Goal: Task Accomplishment & Management: Manage account settings

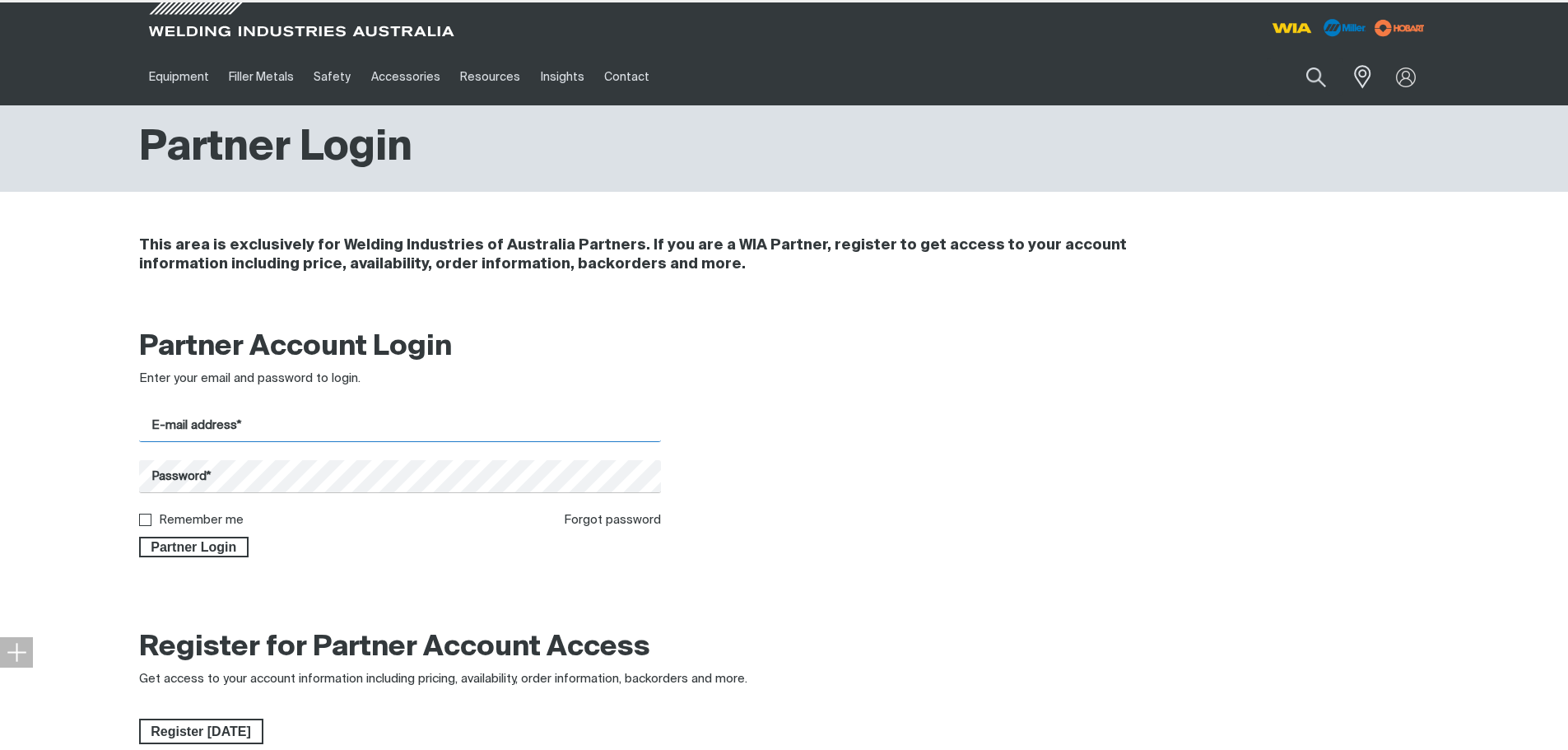
type input "[PERSON_NAME][EMAIL_ADDRESS][PERSON_NAME][DOMAIN_NAME]"
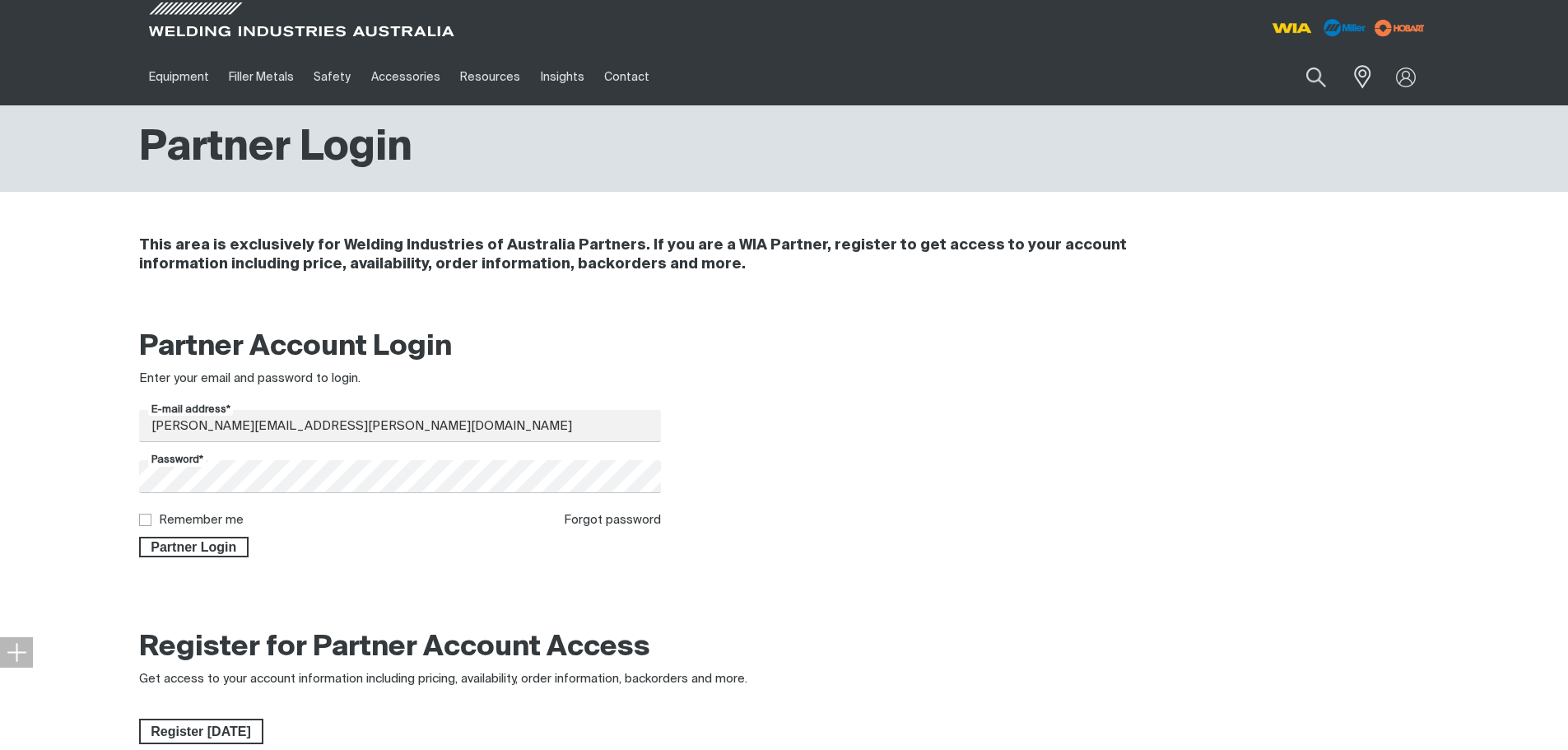
click at [148, 524] on input "Remember me" at bounding box center [145, 519] width 11 height 11
checkbox input "true"
click at [171, 547] on span "Partner Login" at bounding box center [194, 548] width 107 height 22
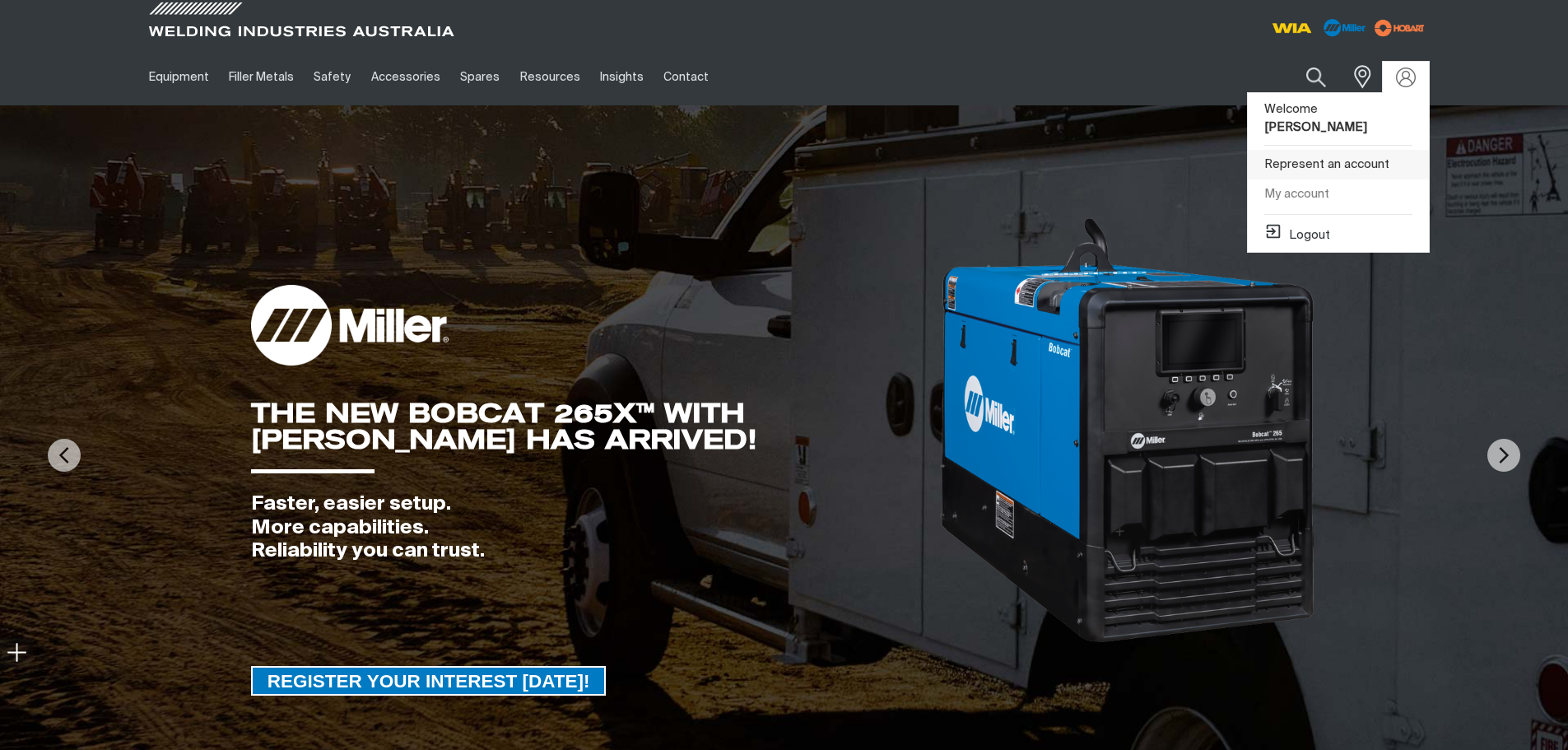
click at [1340, 149] on link "Represent an account" at bounding box center [1339, 164] width 181 height 30
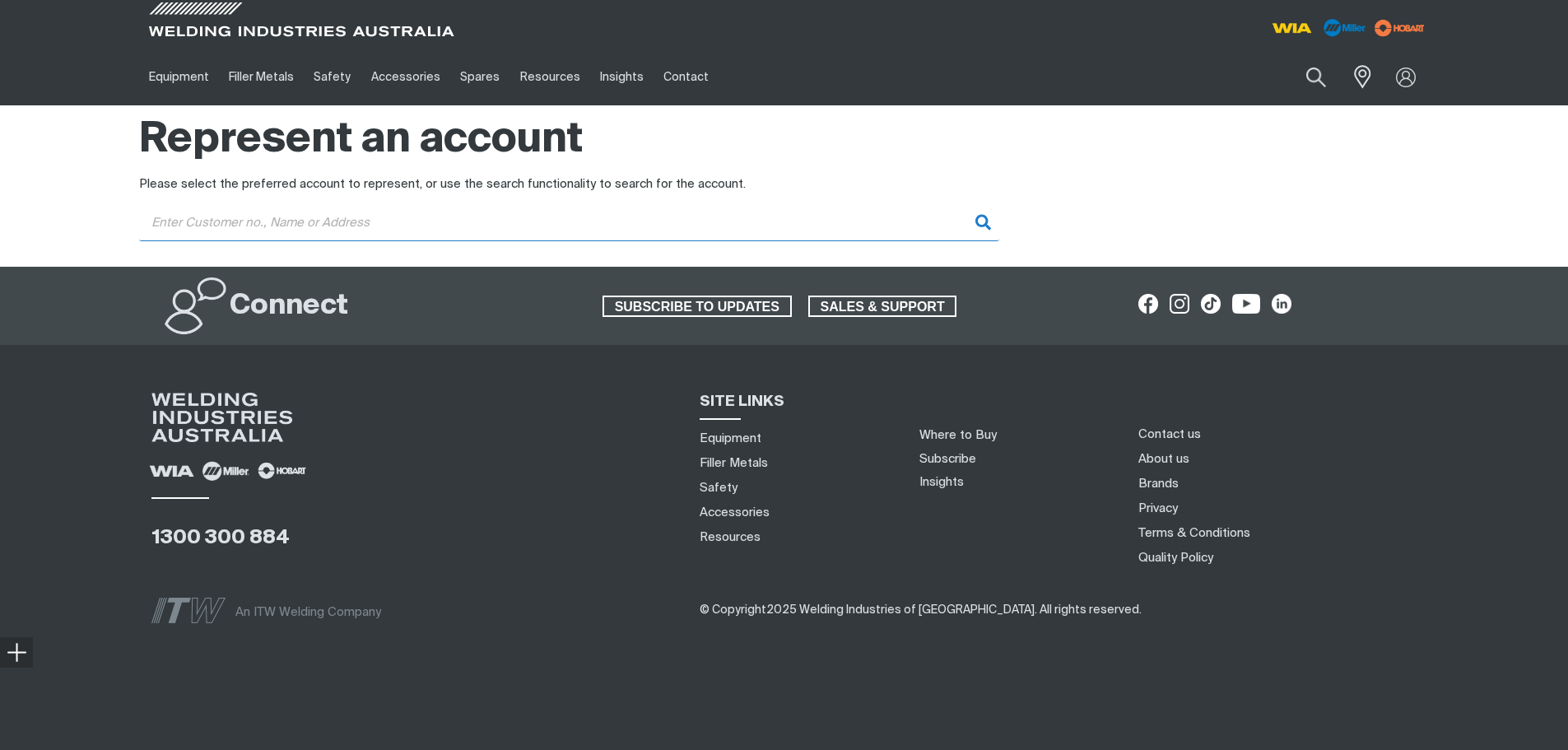
click at [418, 215] on input "Customer" at bounding box center [569, 223] width 860 height 37
click at [879, 232] on input "ultimate" at bounding box center [569, 223] width 860 height 37
click at [879, 223] on input "ultimate" at bounding box center [569, 223] width 860 height 37
click at [737, 218] on input "ultimate" at bounding box center [569, 223] width 860 height 37
click at [271, 222] on input "ultimate" at bounding box center [569, 223] width 860 height 37
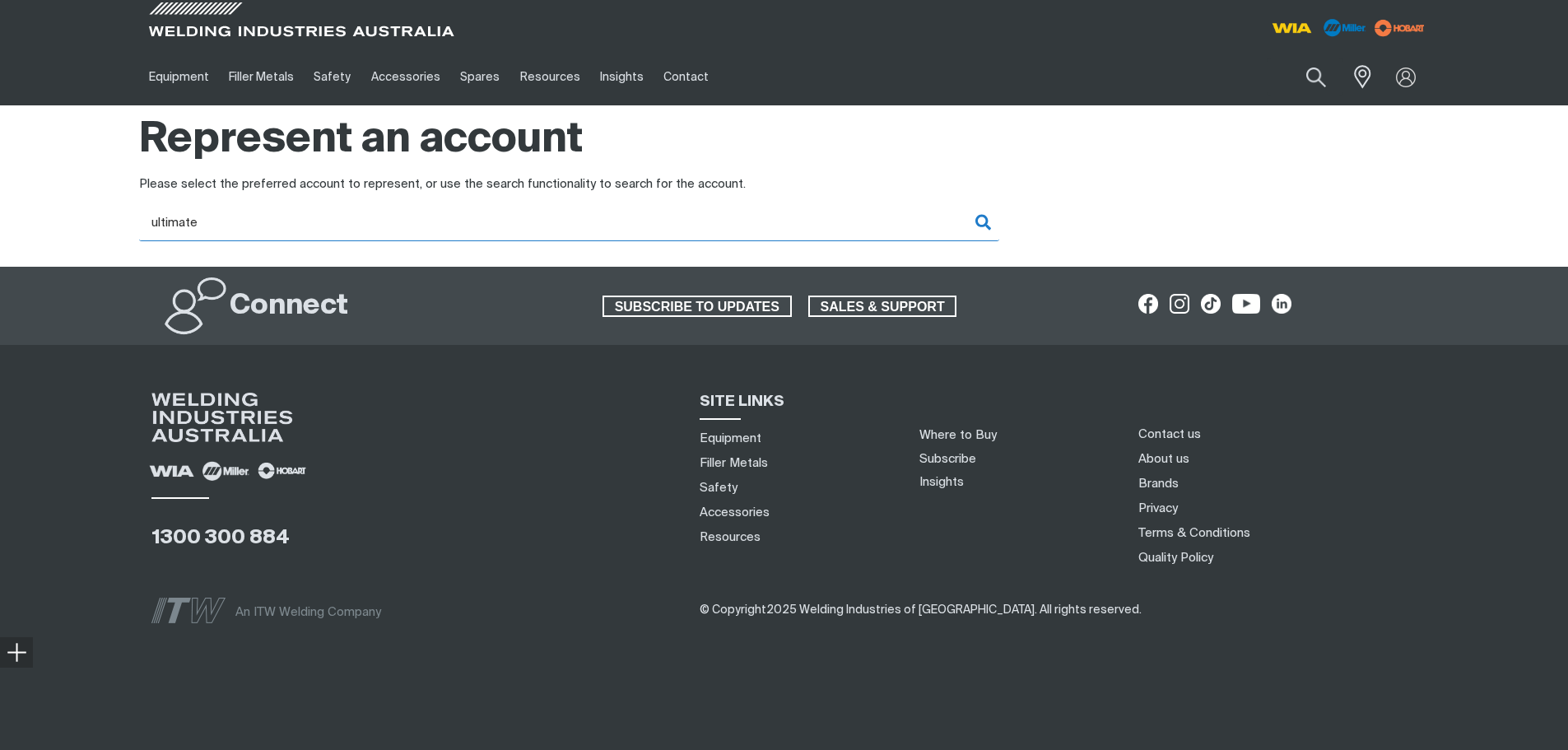
drag, startPoint x: 255, startPoint y: 221, endPoint x: 85, endPoint y: 219, distance: 170.0
click at [85, 219] on div "Please select the preferred account to represent, or use the search functionali…" at bounding box center [784, 220] width 1568 height 90
paste input "Ultimate Welder"
click at [878, 223] on input "Ultimate Welder" at bounding box center [569, 223] width 860 height 37
click at [385, 214] on input "Ultimate Welder" at bounding box center [569, 223] width 860 height 37
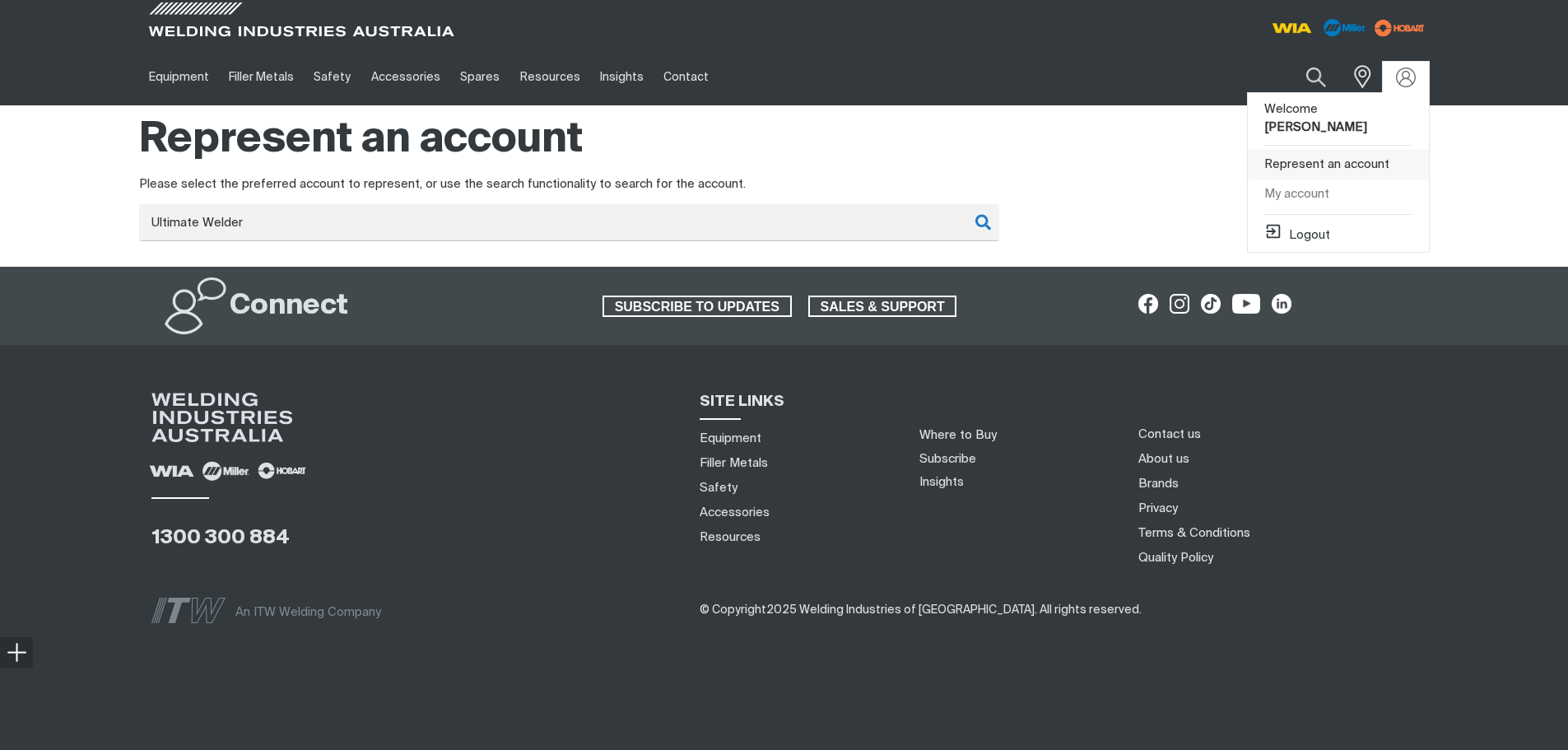
click at [1314, 149] on link "Represent an account" at bounding box center [1339, 164] width 181 height 30
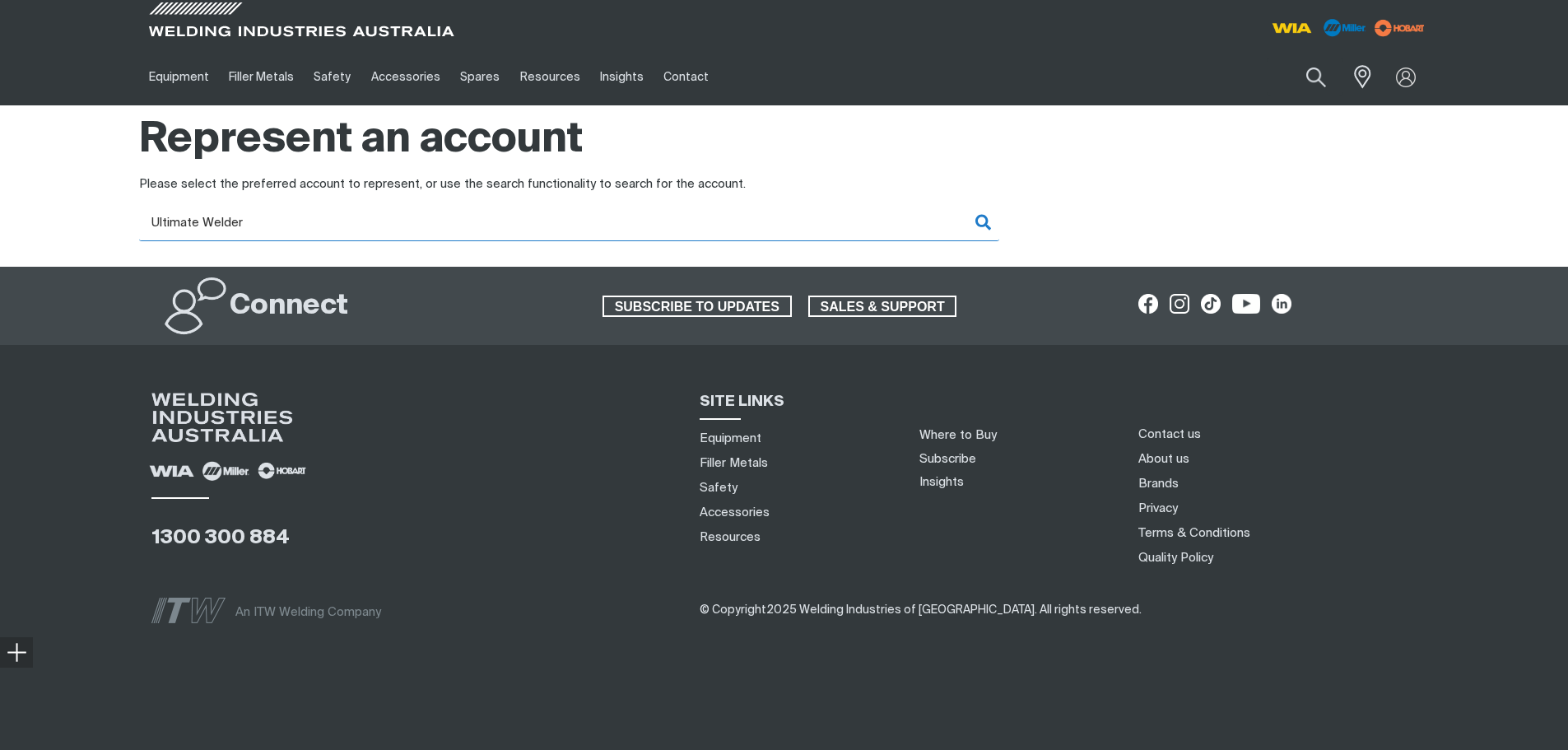
click at [610, 235] on input "Ultimate Welder" at bounding box center [569, 223] width 860 height 37
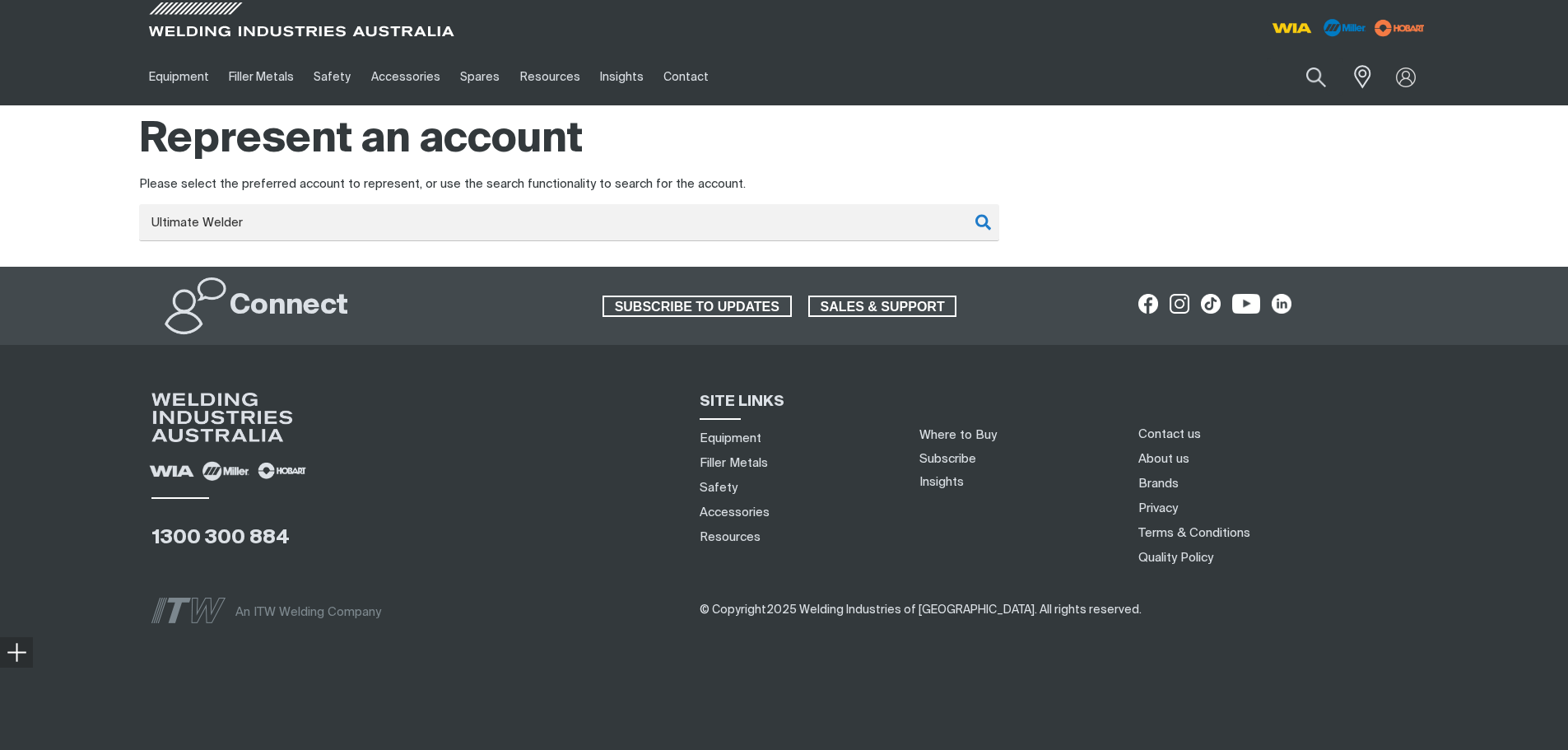
click at [563, 201] on div "Ultimate Welder" at bounding box center [784, 230] width 1291 height 72
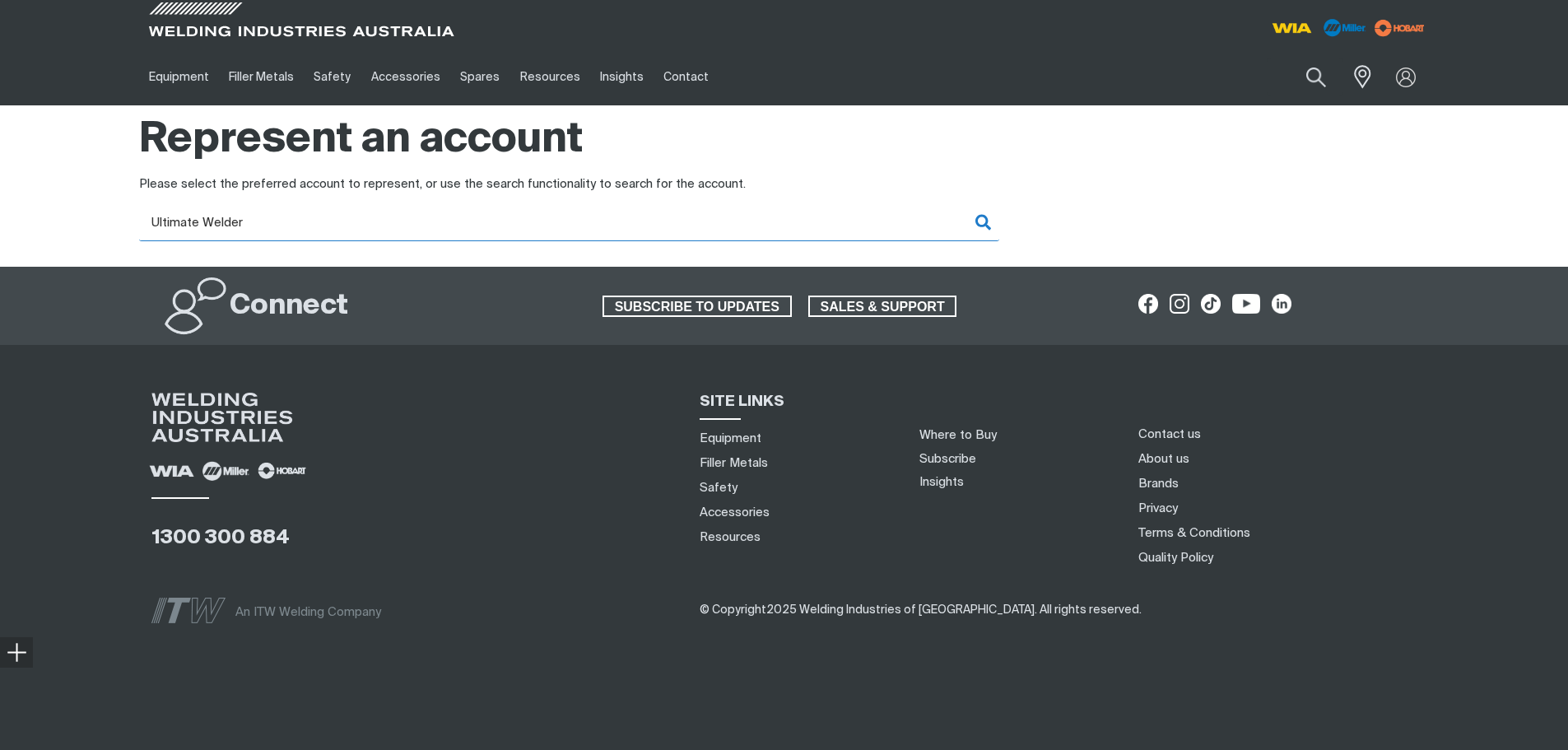
click at [818, 225] on input "Ultimate Welder" at bounding box center [569, 223] width 860 height 37
click at [871, 219] on input "Ultimate Welder" at bounding box center [569, 223] width 860 height 37
click at [314, 230] on input "Ultimate Welder" at bounding box center [569, 223] width 860 height 37
type input "U"
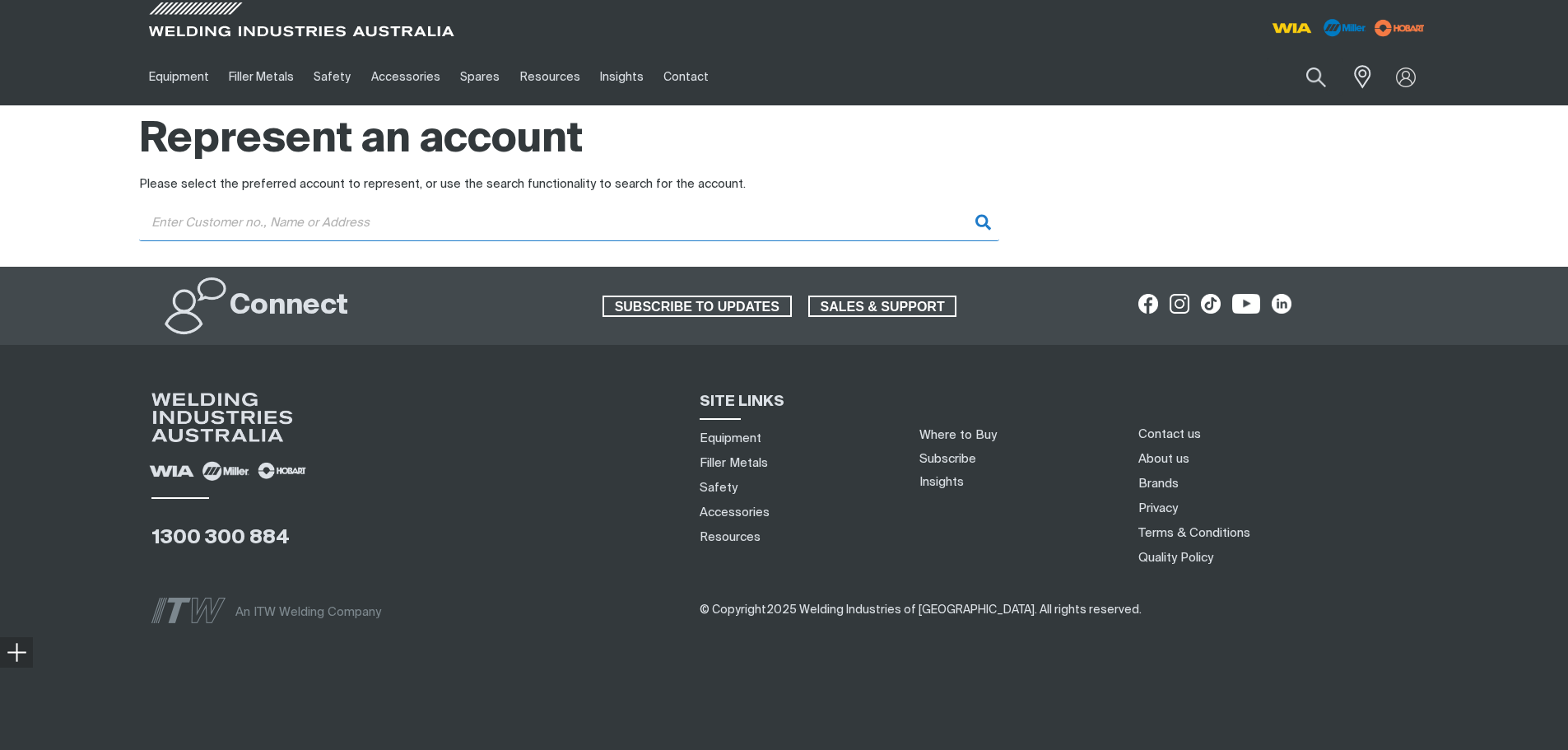
type input "u"
type input "AC100443"
click at [681, 215] on input "AC100443" at bounding box center [569, 223] width 860 height 37
click at [878, 221] on input "AC100443" at bounding box center [569, 223] width 860 height 37
click at [322, 225] on input "AC100443" at bounding box center [569, 223] width 860 height 37
